Goal: Task Accomplishment & Management: Use online tool/utility

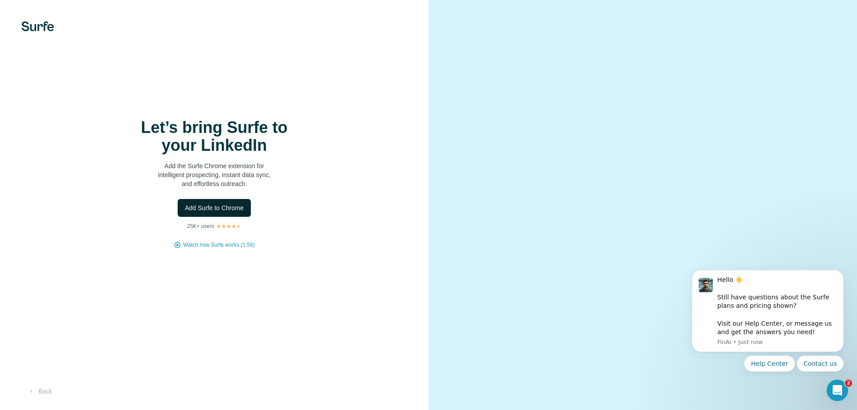
click at [233, 211] on span "Add Surfe to Chrome" at bounding box center [214, 208] width 59 height 9
